Goal: Task Accomplishment & Management: Use online tool/utility

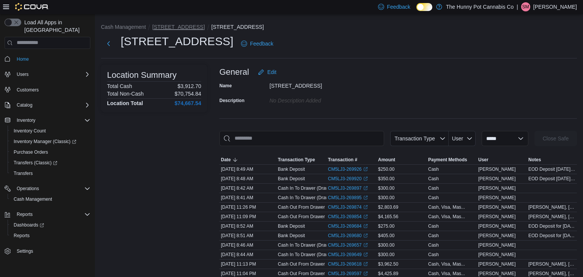
click at [157, 28] on button "[STREET_ADDRESS]" at bounding box center [178, 27] width 52 height 6
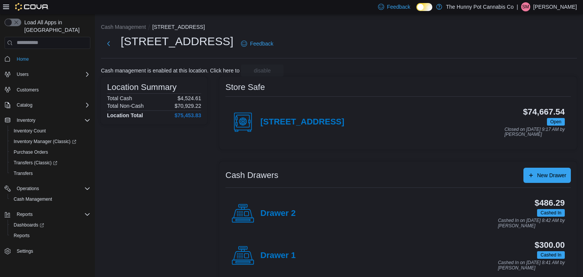
click at [259, 213] on div "Drawer 2" at bounding box center [264, 213] width 64 height 23
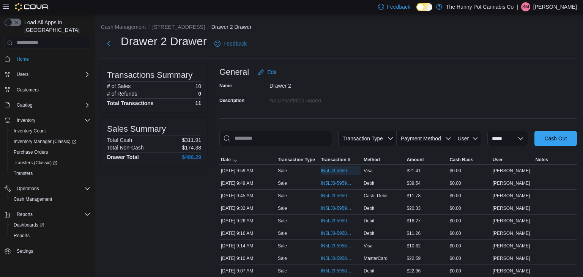
click at [345, 170] on span "IN5LJ3-5959163" at bounding box center [337, 171] width 32 height 6
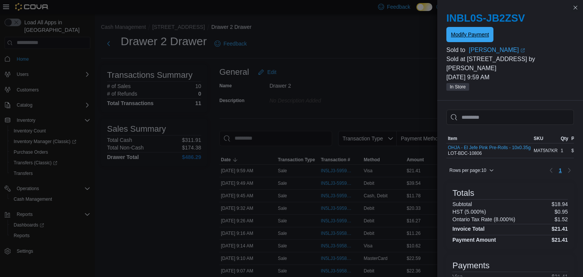
click at [460, 38] on span "Modify Payment" at bounding box center [470, 35] width 38 height 8
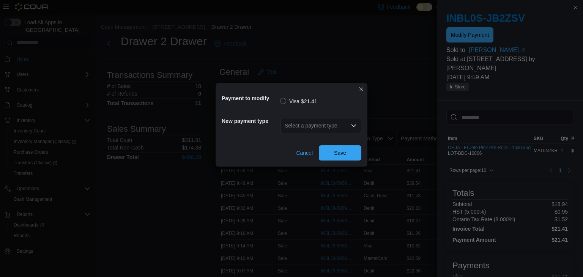
click at [317, 122] on div "Select a payment type" at bounding box center [320, 125] width 81 height 15
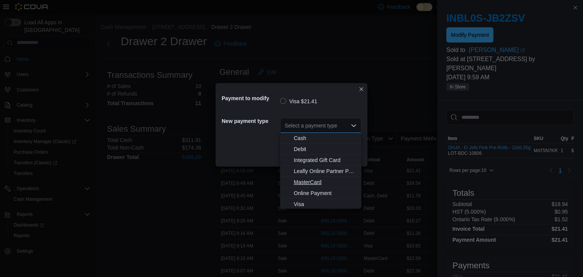
click at [309, 184] on span "MasterCard" at bounding box center [325, 182] width 63 height 8
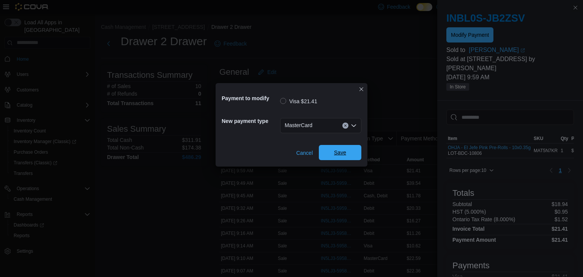
click at [344, 148] on span "Save" at bounding box center [340, 152] width 33 height 15
